Goal: Transaction & Acquisition: Purchase product/service

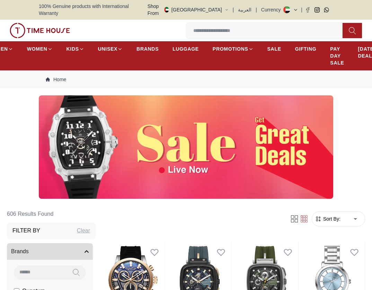
click at [249, 26] on input at bounding box center [267, 31] width 162 height 14
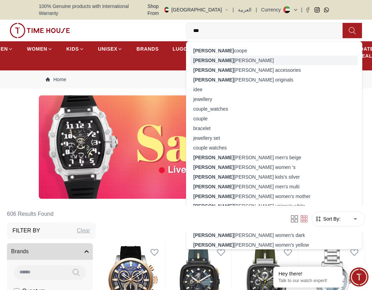
type input "***"
click at [215, 55] on div "[PERSON_NAME]" at bounding box center [274, 60] width 167 height 10
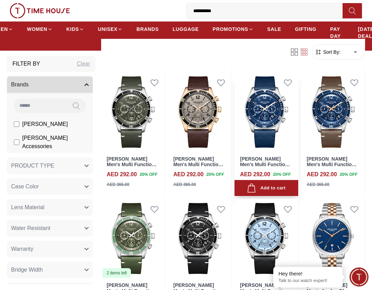
scroll to position [451, 0]
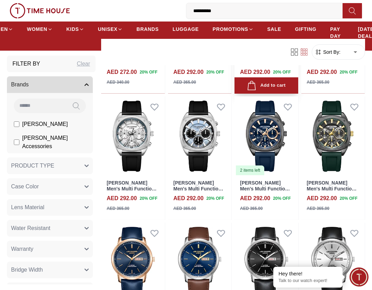
scroll to position [1074, 0]
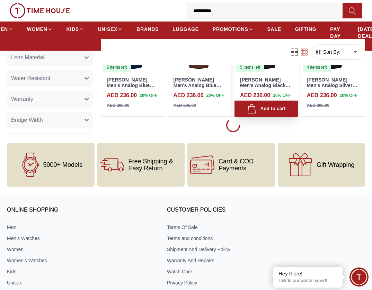
scroll to position [1282, 0]
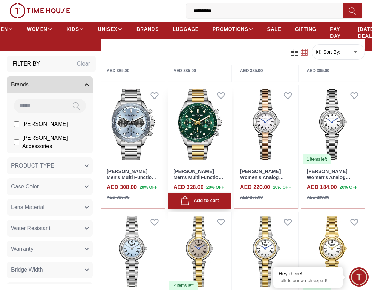
scroll to position [2184, 0]
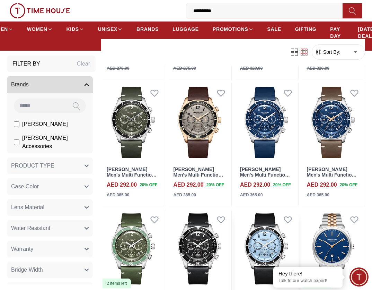
scroll to position [416, 0]
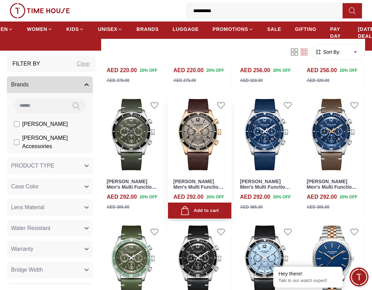
click at [192, 131] on img at bounding box center [200, 134] width 64 height 79
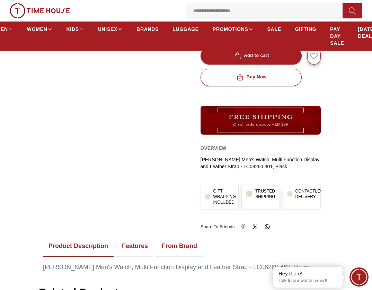
scroll to position [139, 0]
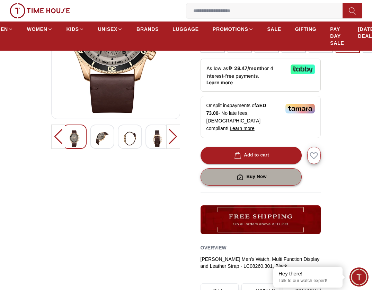
click at [276, 168] on button "Buy Now" at bounding box center [251, 176] width 101 height 17
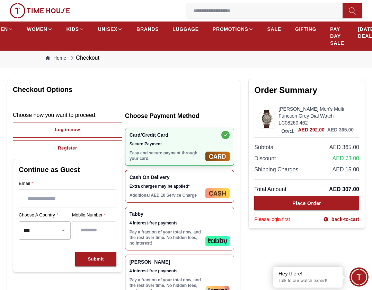
scroll to position [35, 0]
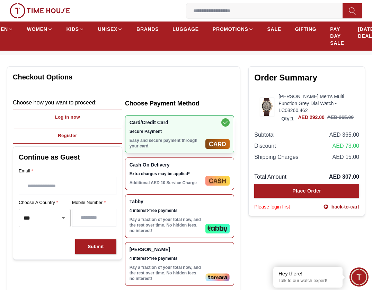
click at [51, 177] on input "text" at bounding box center [67, 185] width 97 height 17
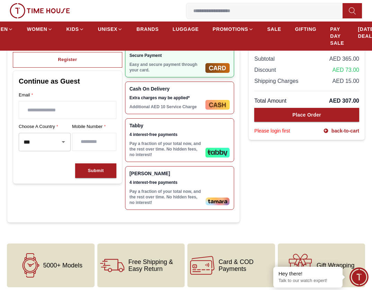
scroll to position [139, 0]
